Goal: Task Accomplishment & Management: Complete application form

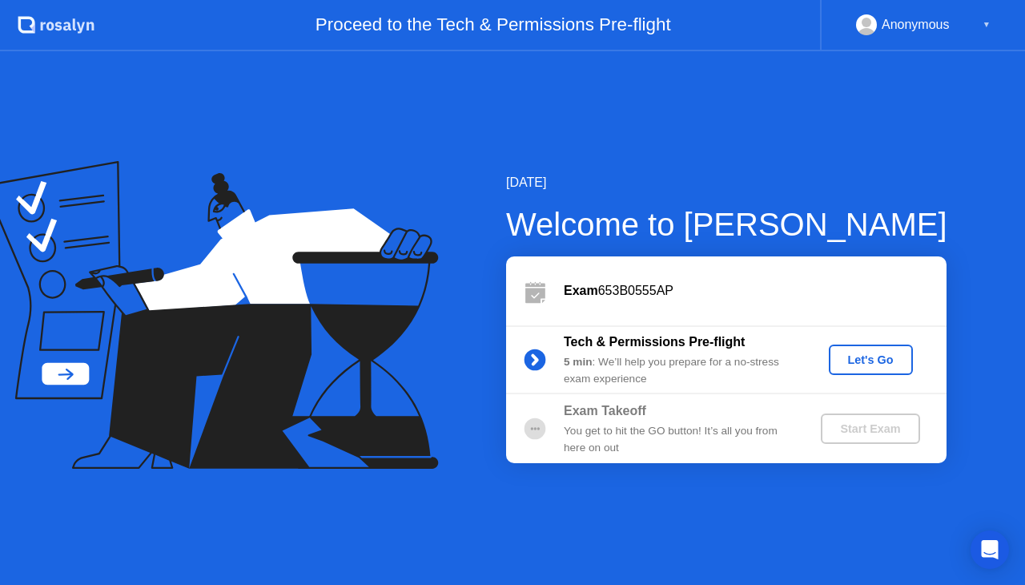
click at [858, 360] on div "Let's Go" at bounding box center [870, 359] width 71 height 13
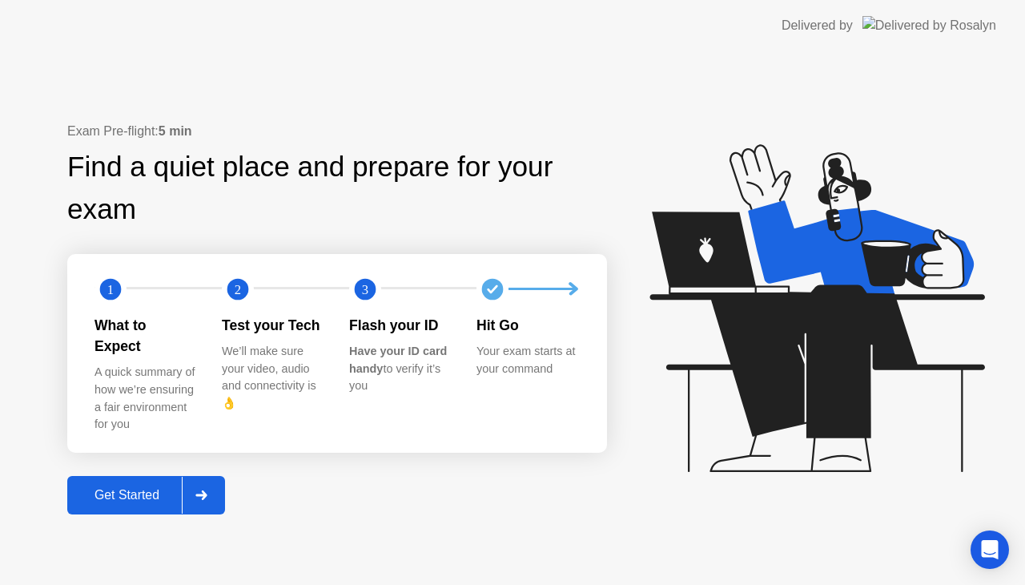
click at [138, 488] on div "Get Started" at bounding box center [127, 495] width 110 height 14
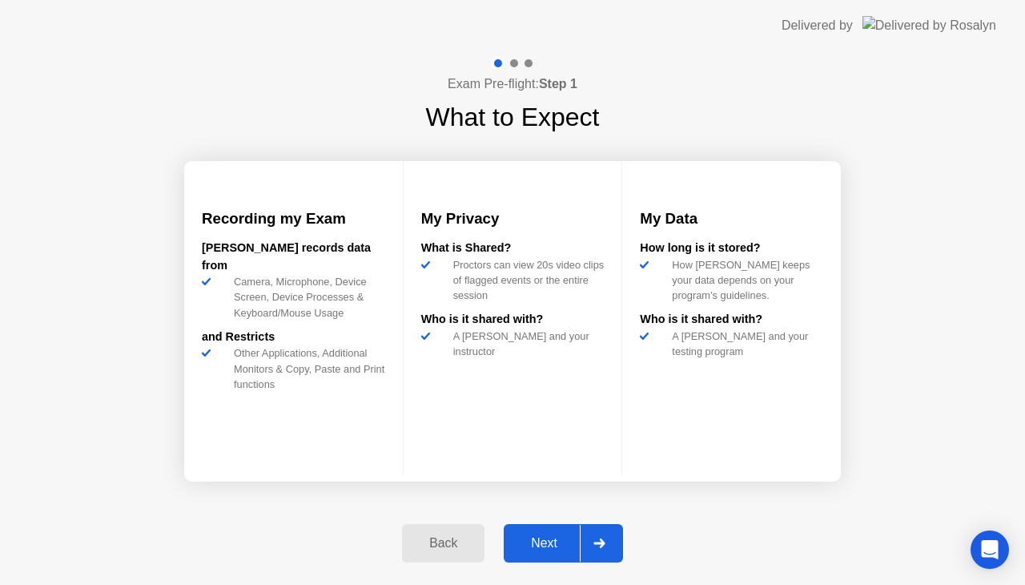
click at [536, 542] on div "Next" at bounding box center [543, 543] width 71 height 14
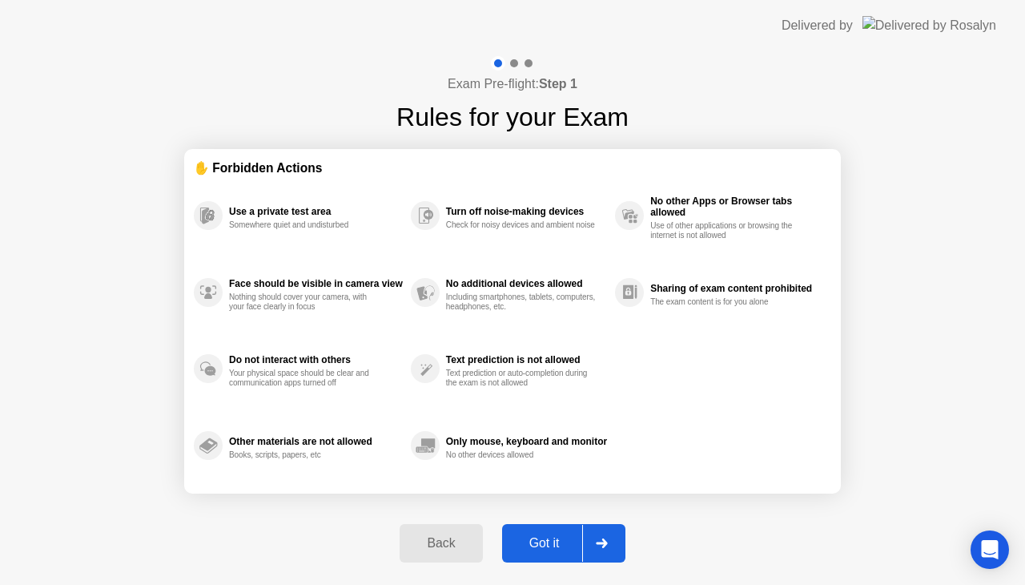
click at [536, 542] on div "Got it" at bounding box center [544, 543] width 75 height 14
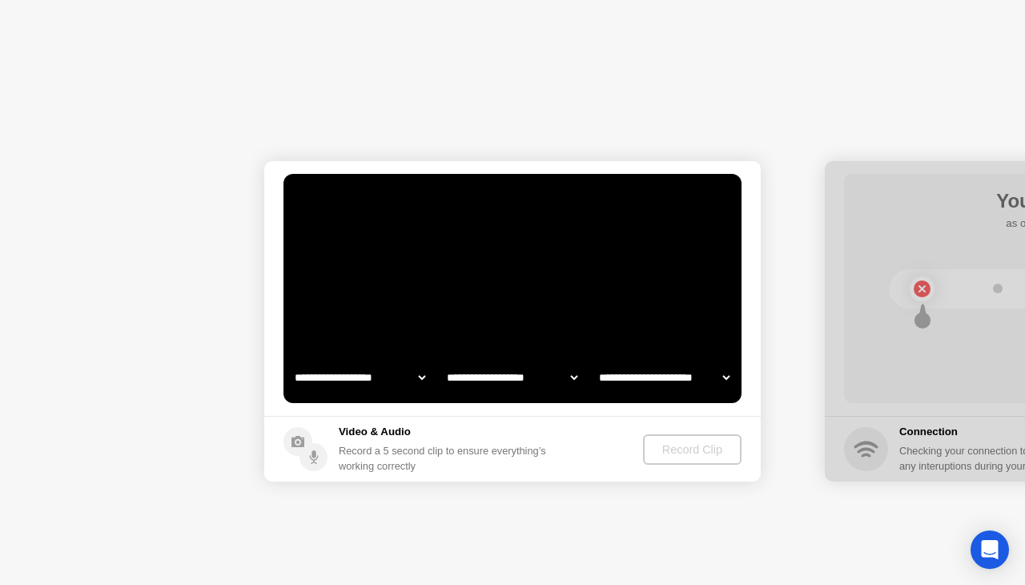
select select "**********"
select select "*******"
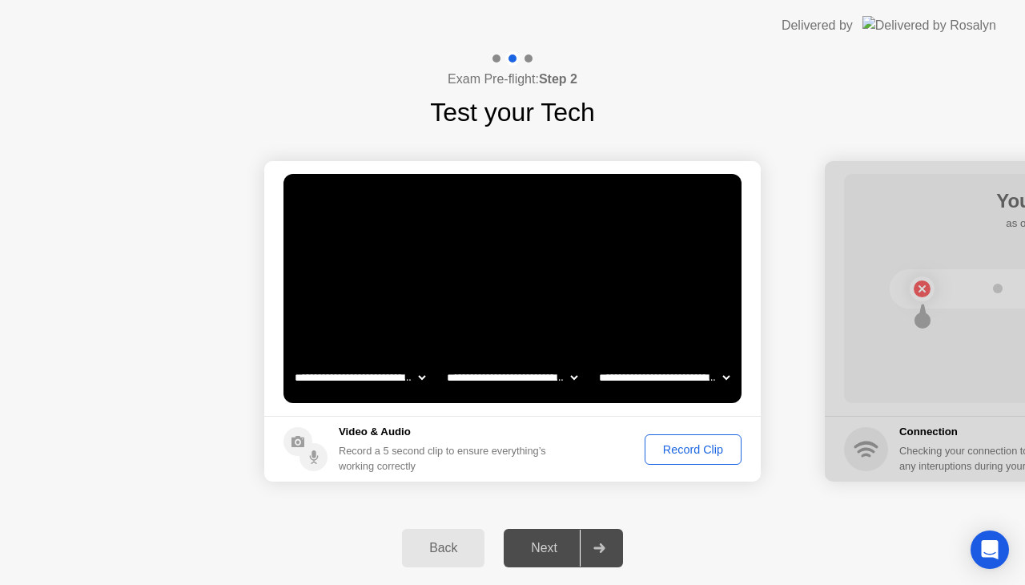
click at [679, 446] on div "Record Clip" at bounding box center [693, 449] width 86 height 13
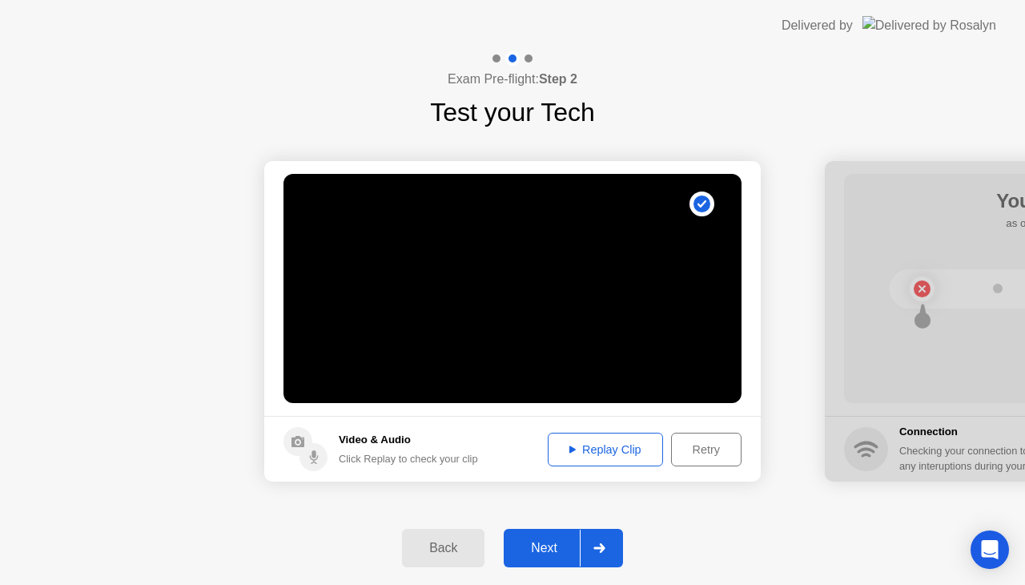
click at [617, 451] on div "Replay Clip" at bounding box center [605, 449] width 104 height 13
click at [536, 555] on div "Next" at bounding box center [543, 548] width 71 height 14
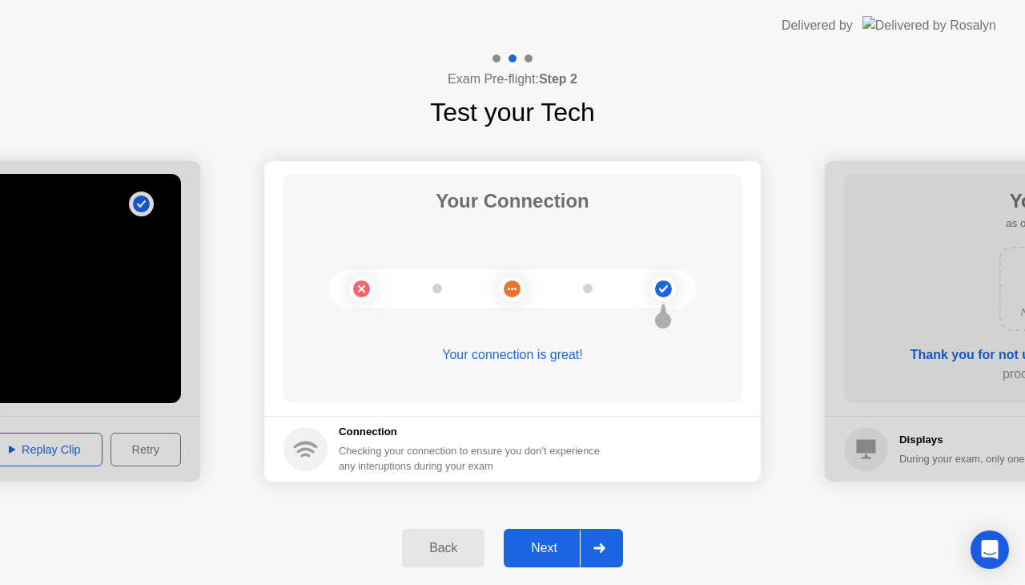
click at [536, 555] on div "Next" at bounding box center [543, 548] width 71 height 14
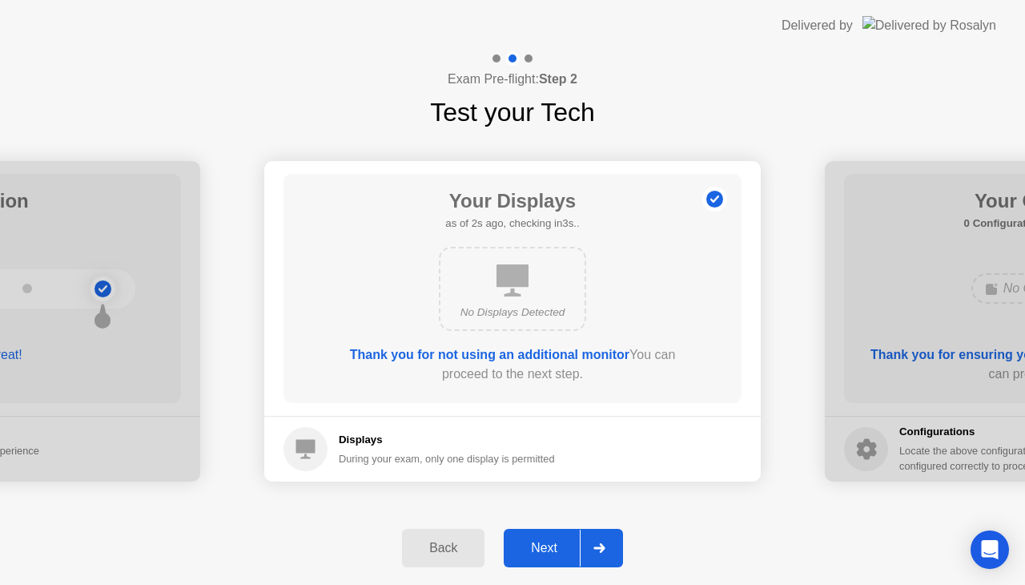
click at [536, 555] on div "Next" at bounding box center [543, 548] width 71 height 14
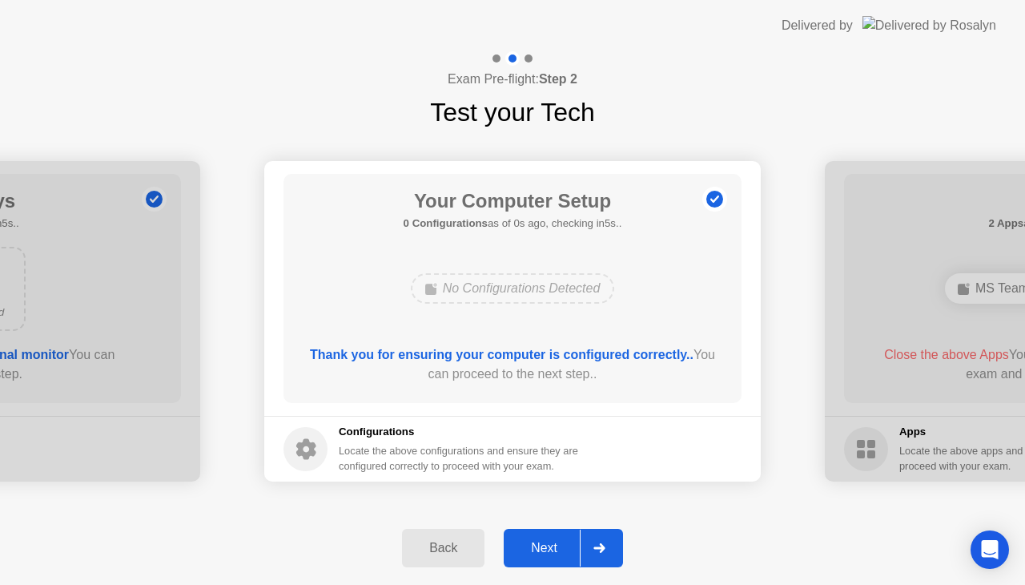
click at [554, 555] on div "Next" at bounding box center [543, 548] width 71 height 14
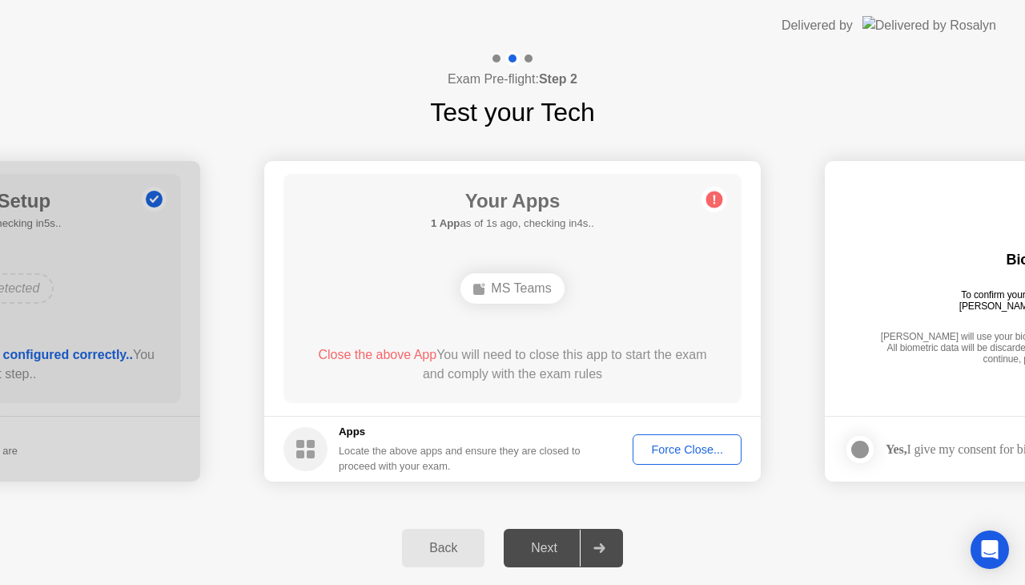
click at [715, 199] on circle at bounding box center [714, 199] width 17 height 17
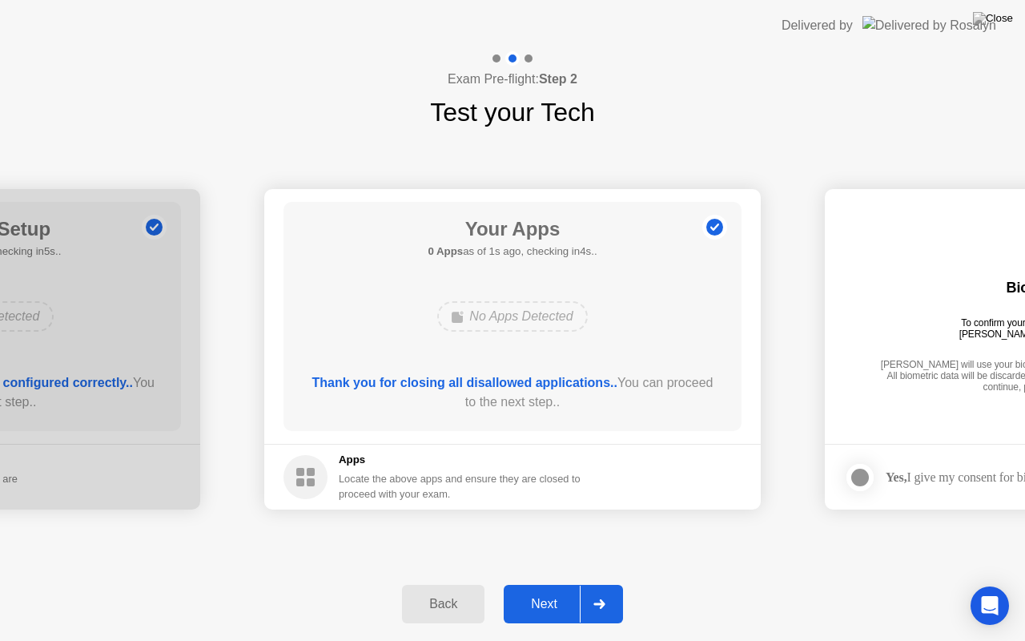
click at [541, 584] on div "Next" at bounding box center [543, 604] width 71 height 14
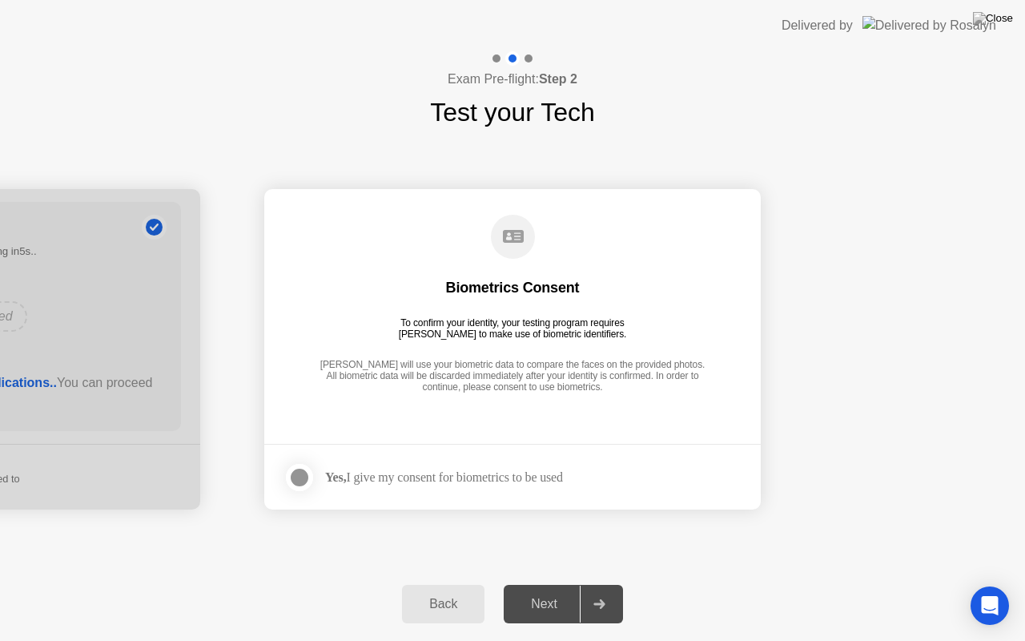
click at [302, 475] on div at bounding box center [299, 477] width 19 height 19
click at [554, 584] on div "Next" at bounding box center [543, 604] width 71 height 14
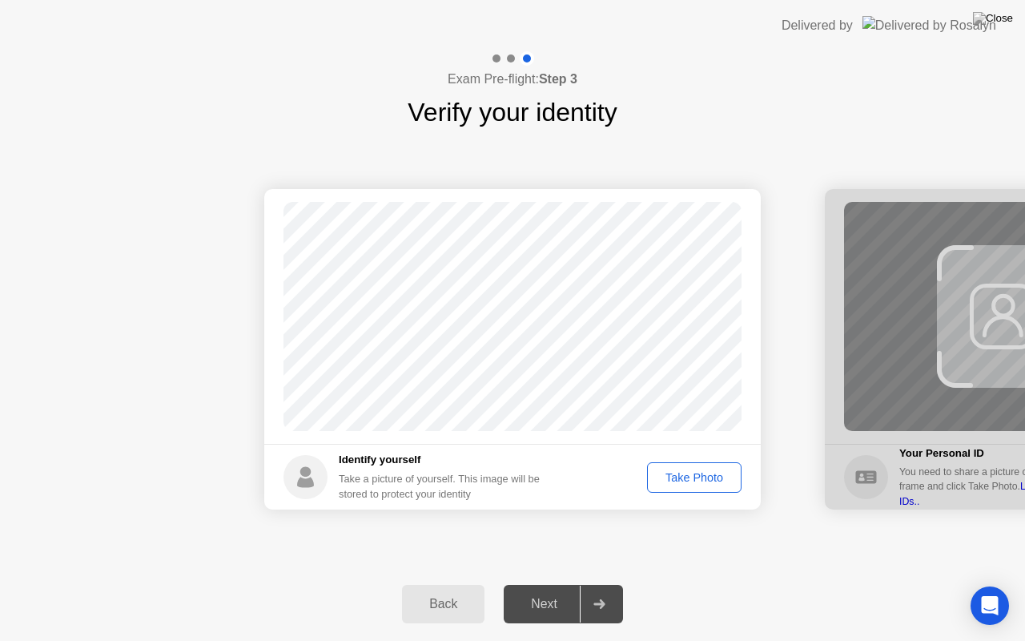
click at [689, 476] on div "Take Photo" at bounding box center [694, 477] width 83 height 13
click at [540, 584] on div "Next" at bounding box center [543, 604] width 71 height 14
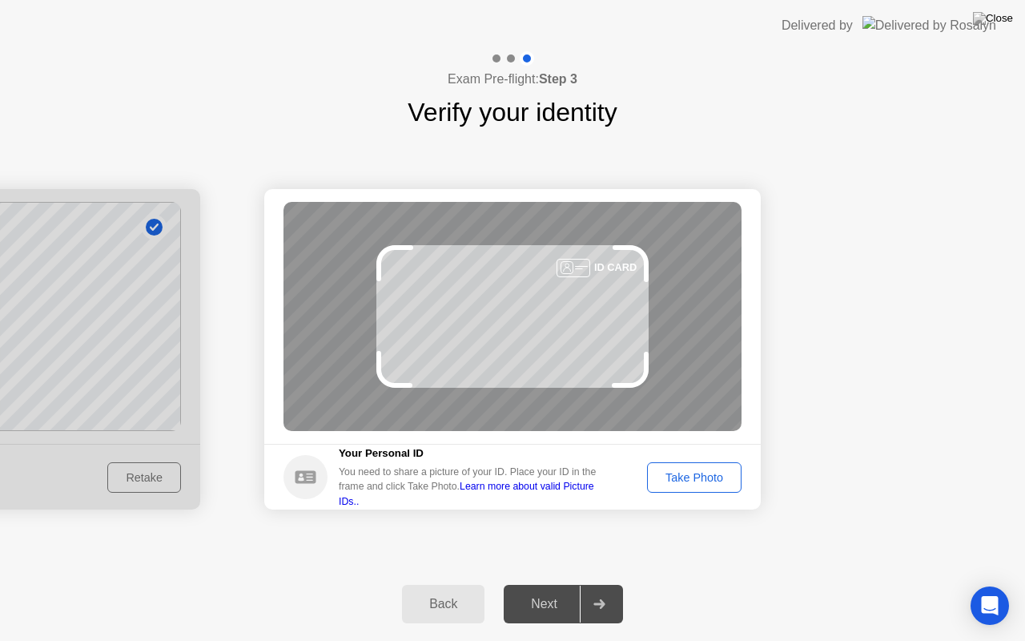
click at [679, 476] on div "Take Photo" at bounding box center [694, 477] width 83 height 13
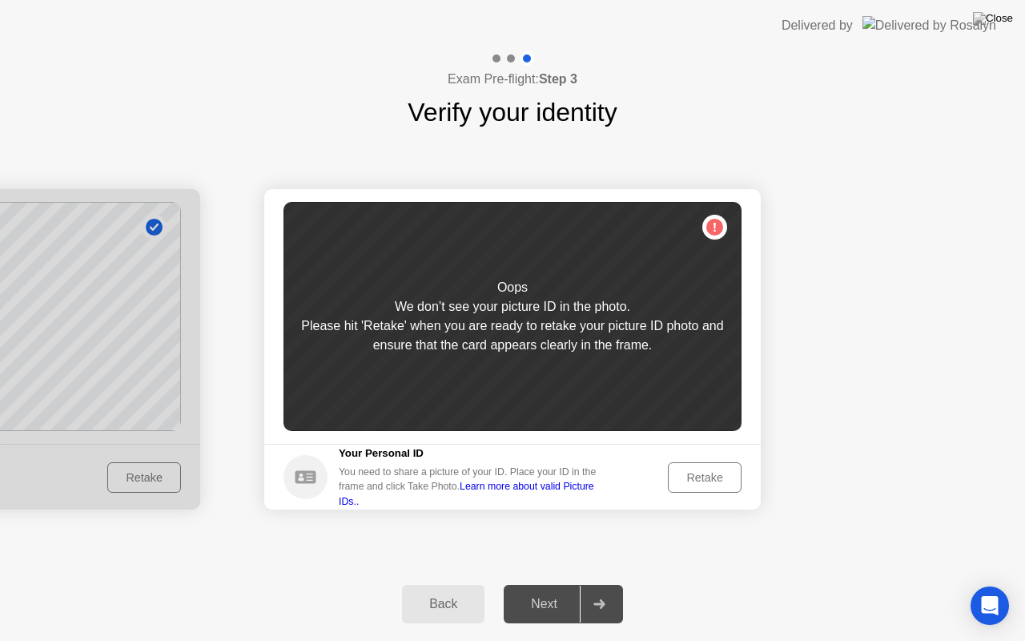
click at [679, 476] on div "Retake" at bounding box center [704, 477] width 62 height 13
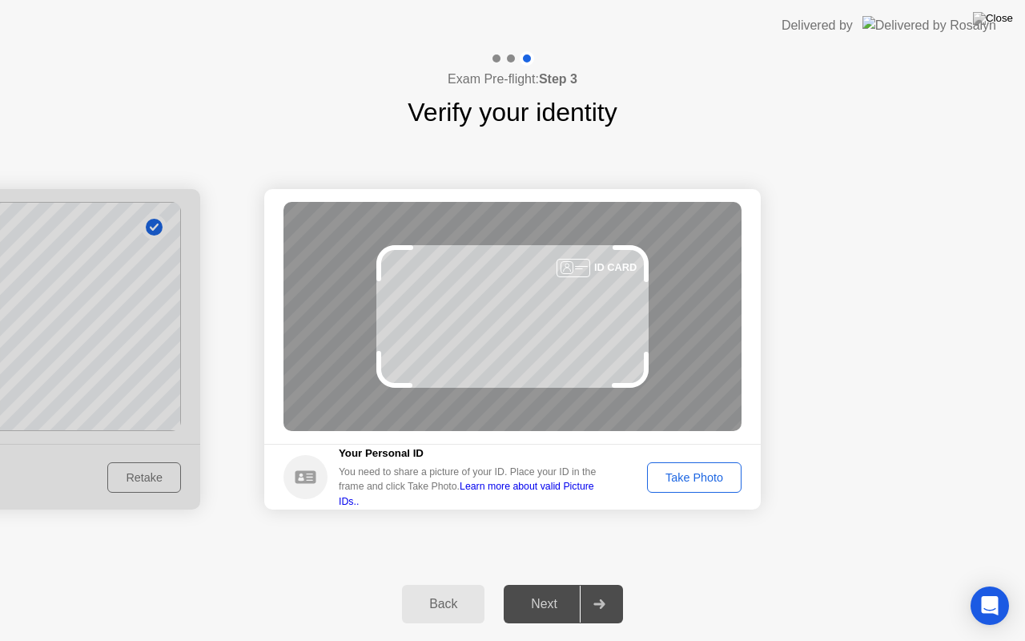
click at [680, 471] on div "Take Photo" at bounding box center [694, 477] width 83 height 13
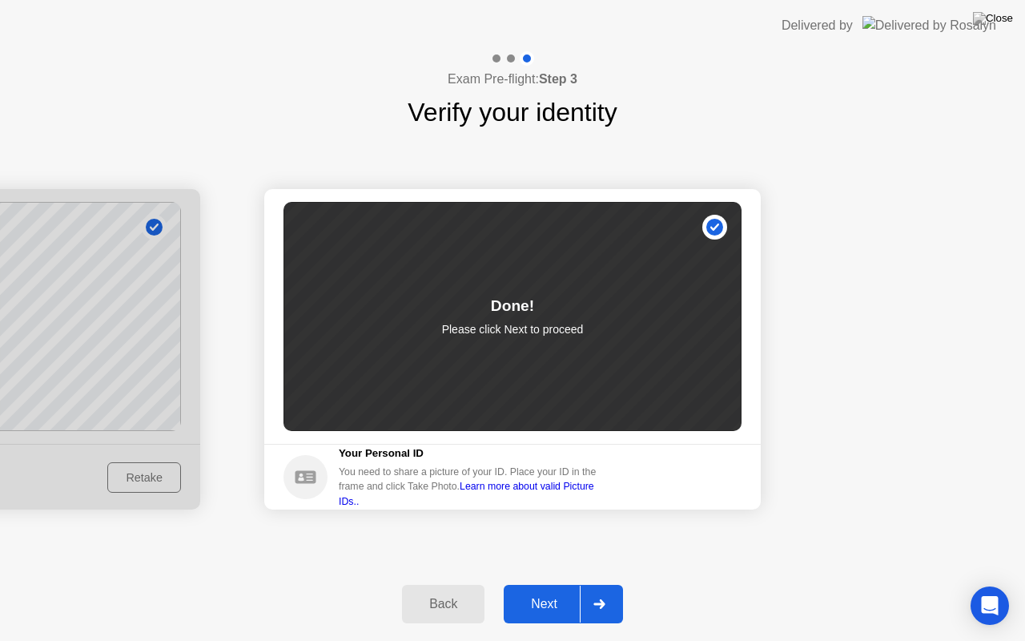
click at [523, 584] on div "Next" at bounding box center [543, 604] width 71 height 14
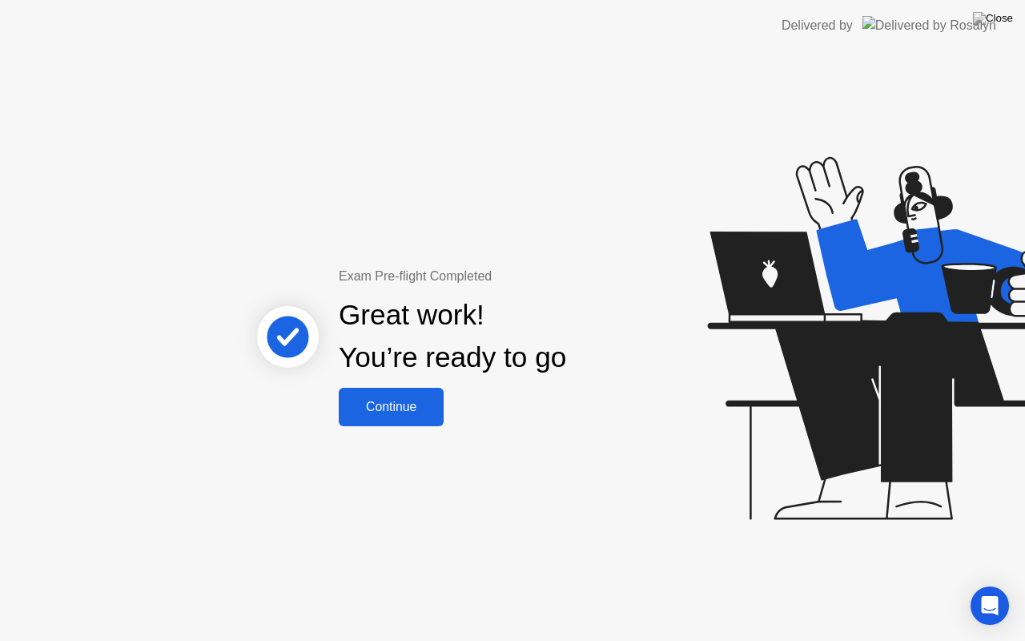
click at [389, 412] on div "Continue" at bounding box center [391, 407] width 95 height 14
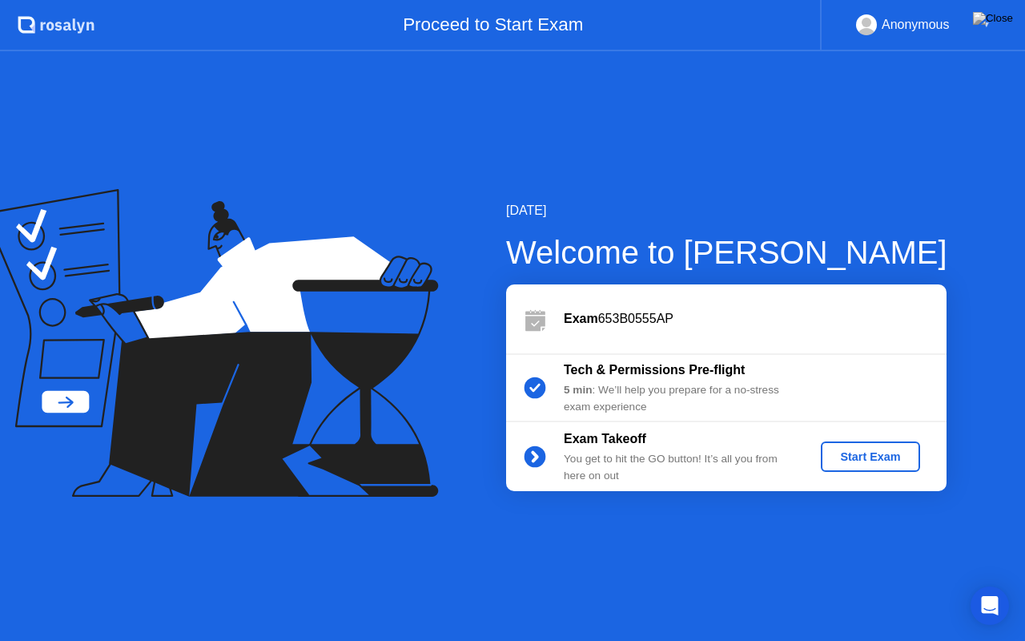
click at [858, 456] on div "Start Exam" at bounding box center [870, 456] width 86 height 13
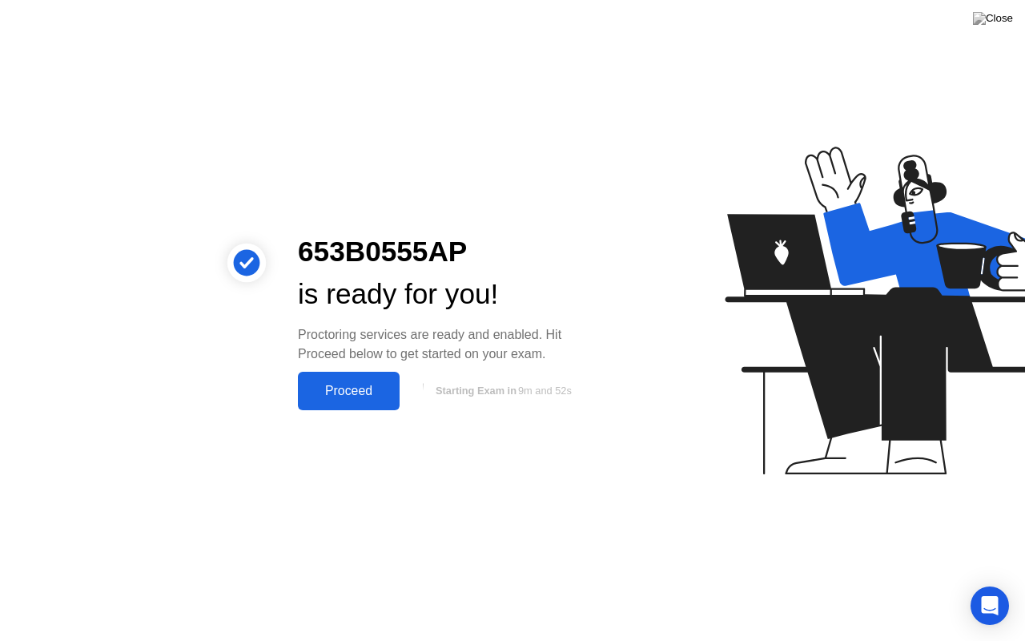
click at [349, 394] on div "Proceed" at bounding box center [349, 391] width 92 height 14
